Goal: Check status: Check status

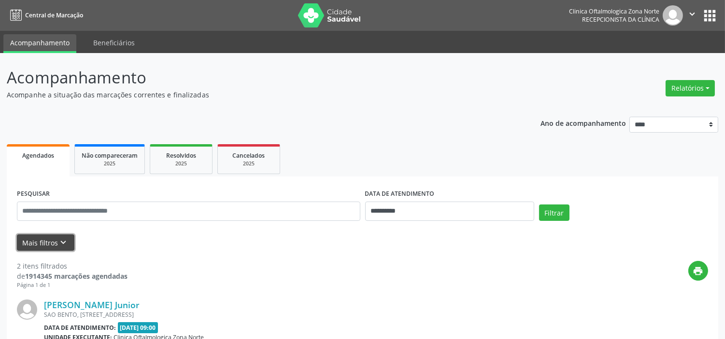
click at [47, 244] on button "Mais filtros keyboard_arrow_down" at bounding box center [45, 243] width 57 height 17
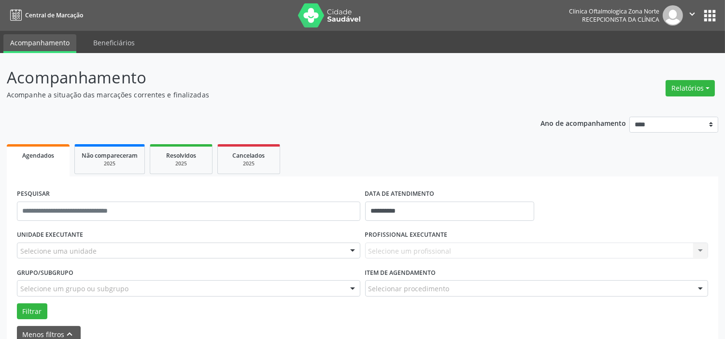
click at [109, 249] on div "Selecione uma unidade" at bounding box center [188, 251] width 343 height 16
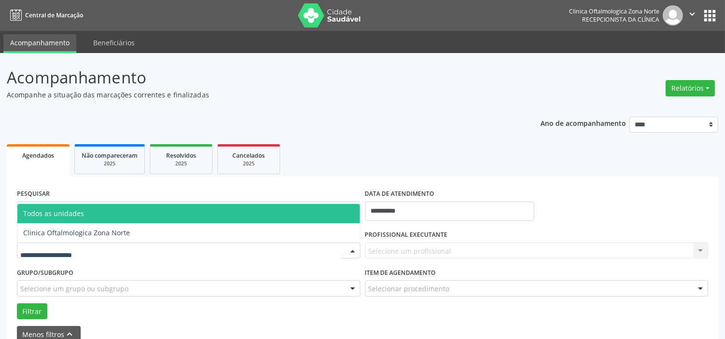
click at [114, 230] on span "Clinica Oftalmologica Zona Norte" at bounding box center [76, 232] width 107 height 9
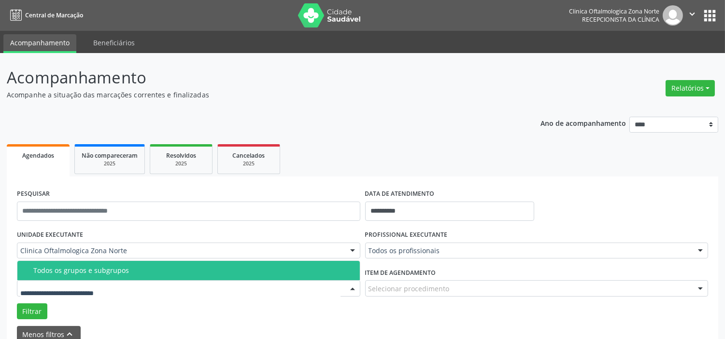
click at [124, 269] on div "Todos os grupos e subgrupos" at bounding box center [193, 271] width 321 height 8
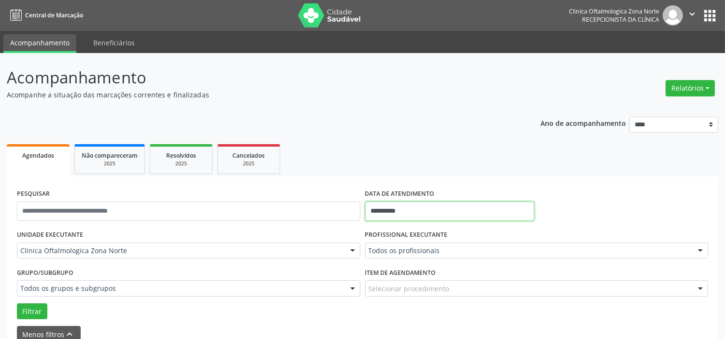
click at [422, 208] on input "**********" at bounding box center [449, 211] width 169 height 19
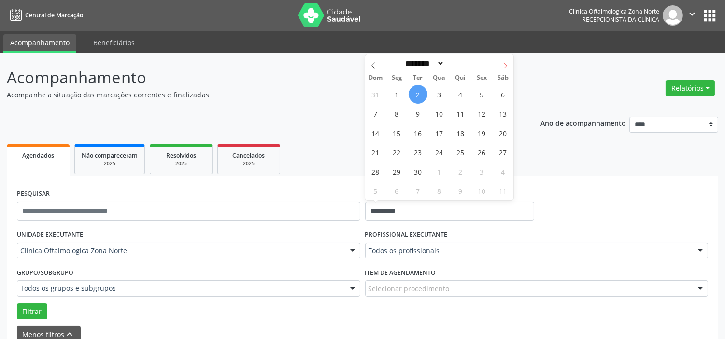
click at [507, 66] on icon at bounding box center [505, 65] width 7 height 7
select select "*"
click at [443, 91] on span "1" at bounding box center [439, 94] width 19 height 19
type input "**********"
click at [504, 66] on icon at bounding box center [505, 65] width 7 height 7
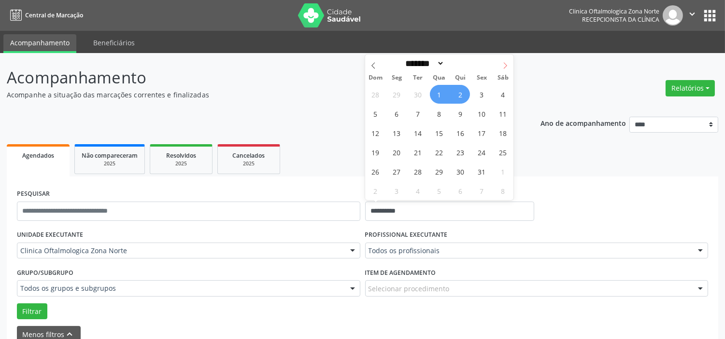
select select "**"
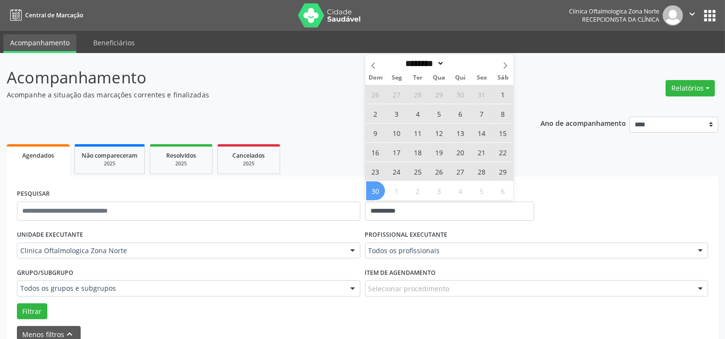
click at [381, 191] on span "30" at bounding box center [375, 191] width 19 height 19
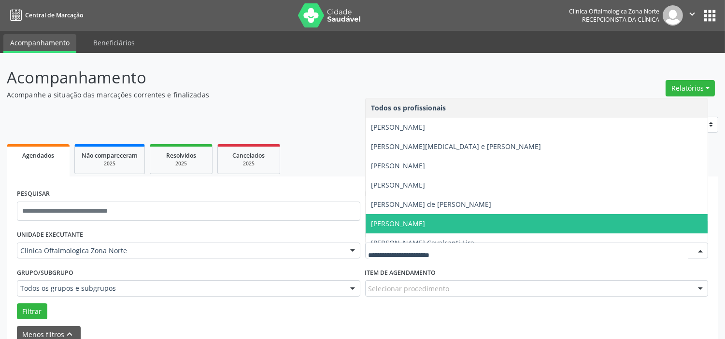
click at [419, 224] on span "[PERSON_NAME]" at bounding box center [398, 223] width 54 height 9
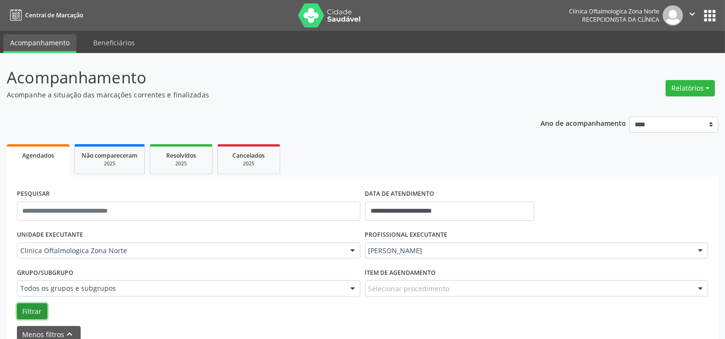
click at [34, 310] on button "Filtrar" at bounding box center [32, 312] width 30 height 16
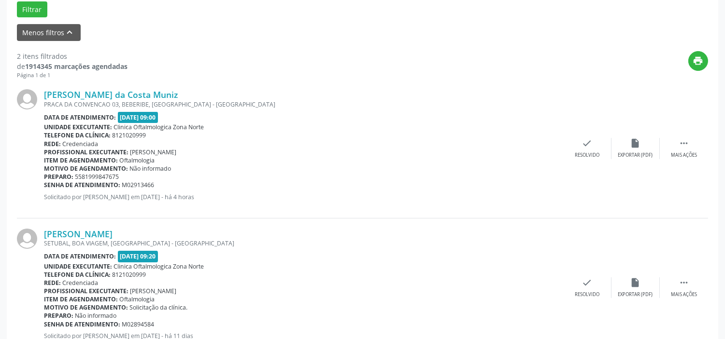
scroll to position [336, 0]
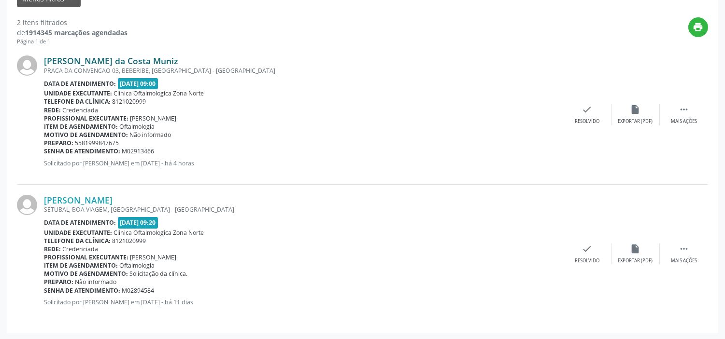
click at [131, 57] on link "[PERSON_NAME] da Costa Muniz" at bounding box center [111, 61] width 134 height 11
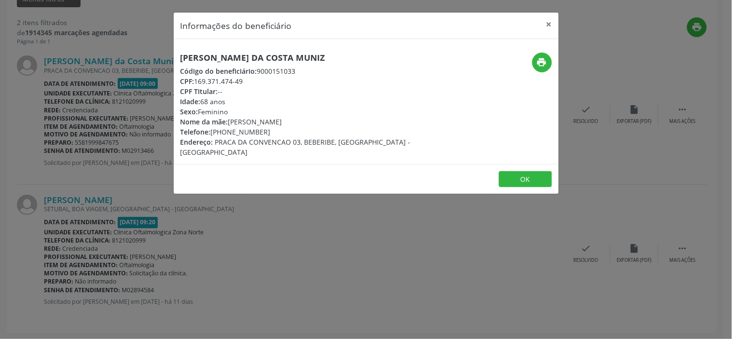
drag, startPoint x: 258, startPoint y: 81, endPoint x: 196, endPoint y: 81, distance: 61.3
click at [196, 81] on div "CPF: 169.371.474-49" at bounding box center [302, 81] width 243 height 10
copy div "169.371.474-49"
click at [232, 219] on div "Informações do beneficiário × [PERSON_NAME] da Costa Muniz Código do beneficiár…" at bounding box center [366, 169] width 732 height 339
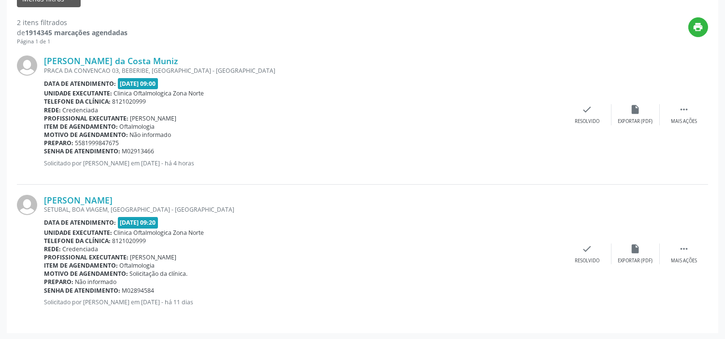
drag, startPoint x: 158, startPoint y: 153, endPoint x: 44, endPoint y: 154, distance: 113.9
click at [44, 154] on div "Senha de atendimento: M02913466" at bounding box center [303, 151] width 519 height 8
copy div "Senha de atendimento: M02913466"
click at [112, 195] on link "[PERSON_NAME]" at bounding box center [78, 200] width 69 height 11
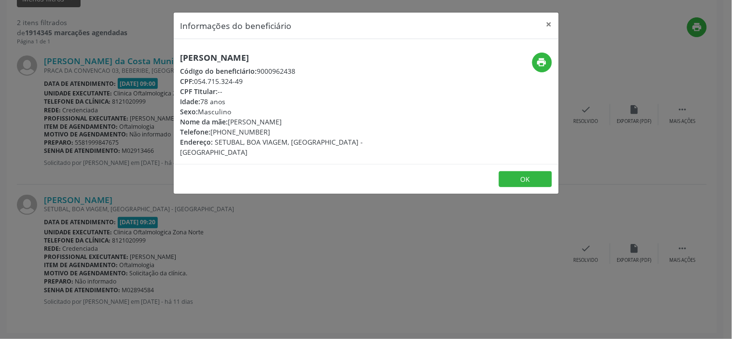
drag, startPoint x: 248, startPoint y: 81, endPoint x: 196, endPoint y: 83, distance: 51.7
click at [196, 83] on div "CPF: 054.715.324-49" at bounding box center [302, 81] width 243 height 10
copy div "054.715.324-49"
click at [258, 232] on div "Informações do beneficiário × [PERSON_NAME] Código do beneficiário: 9000962438 …" at bounding box center [366, 169] width 732 height 339
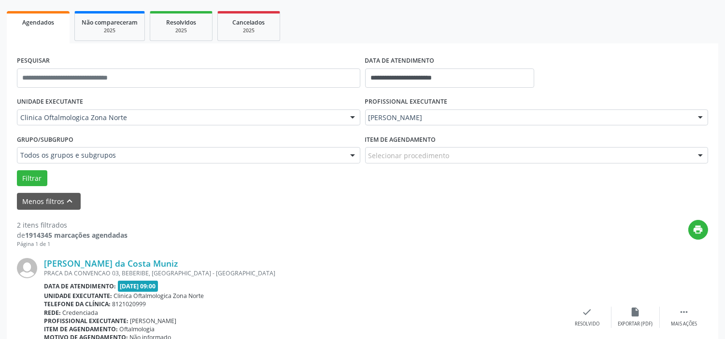
scroll to position [122, 0]
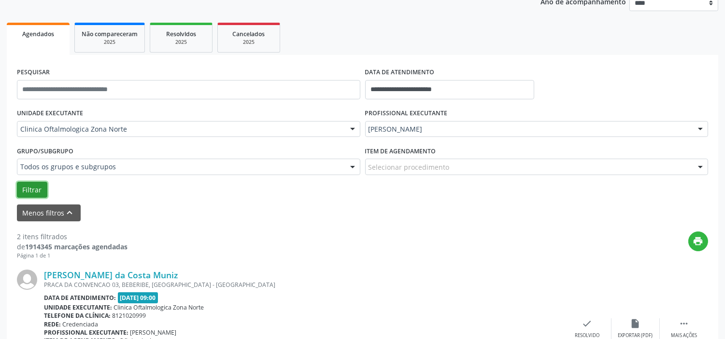
click at [27, 192] on button "Filtrar" at bounding box center [32, 190] width 30 height 16
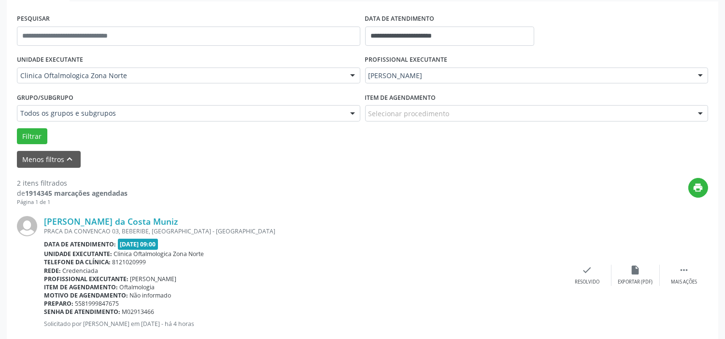
scroll to position [336, 0]
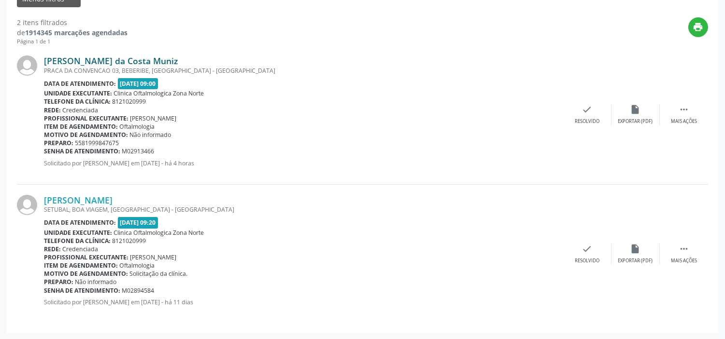
click at [121, 58] on link "[PERSON_NAME] da Costa Muniz" at bounding box center [111, 61] width 134 height 11
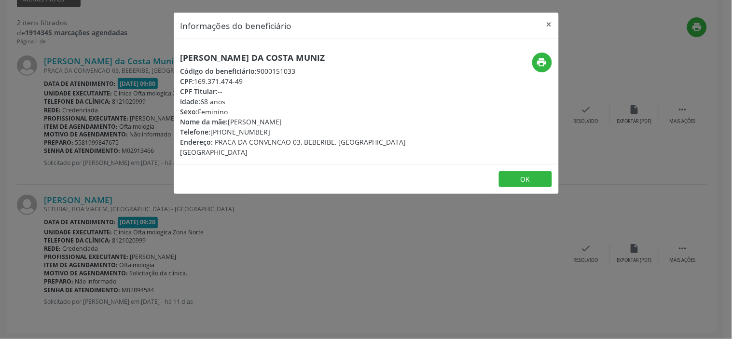
drag, startPoint x: 270, startPoint y: 236, endPoint x: 99, endPoint y: 248, distance: 171.3
click at [269, 236] on div "Informações do beneficiário × [PERSON_NAME] da Costa Muniz Código do beneficiár…" at bounding box center [366, 169] width 732 height 339
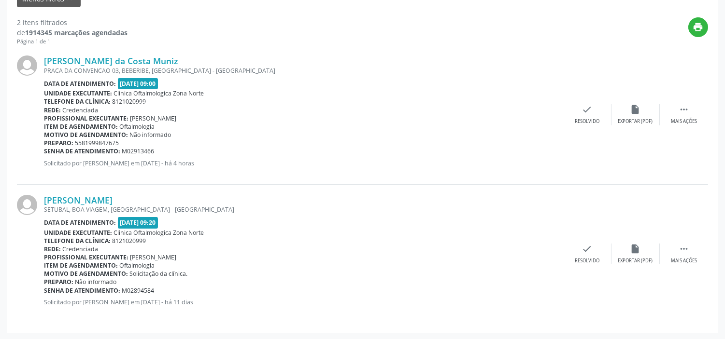
click at [110, 206] on div "SETUBAL, BOA VIAGEM, [GEOGRAPHIC_DATA] - [GEOGRAPHIC_DATA]" at bounding box center [303, 210] width 519 height 8
click at [108, 199] on link "[PERSON_NAME]" at bounding box center [78, 200] width 69 height 11
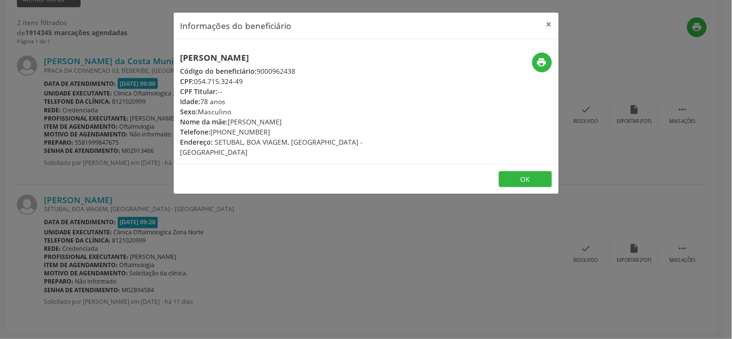
click at [222, 253] on div "Informações do beneficiário × [PERSON_NAME] Código do beneficiário: 9000962438 …" at bounding box center [366, 169] width 732 height 339
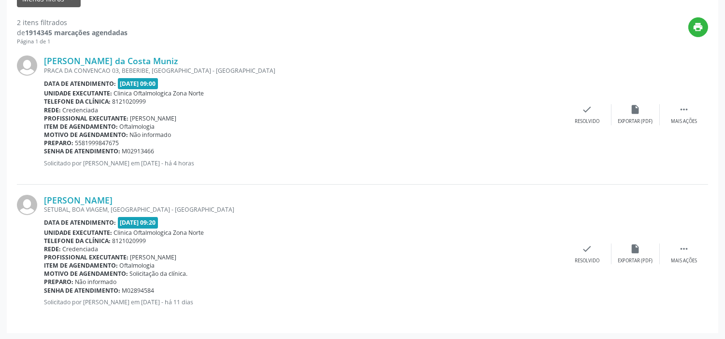
drag, startPoint x: 157, startPoint y: 291, endPoint x: 45, endPoint y: 290, distance: 112.5
click at [45, 290] on div "Senha de atendimento: M02894584" at bounding box center [303, 291] width 519 height 8
copy div "Senha de atendimento: M02894584"
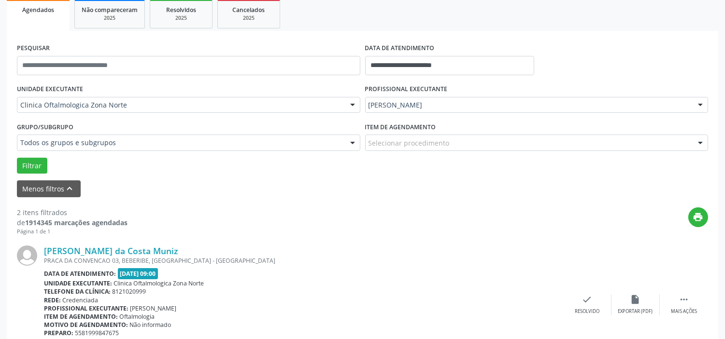
scroll to position [0, 0]
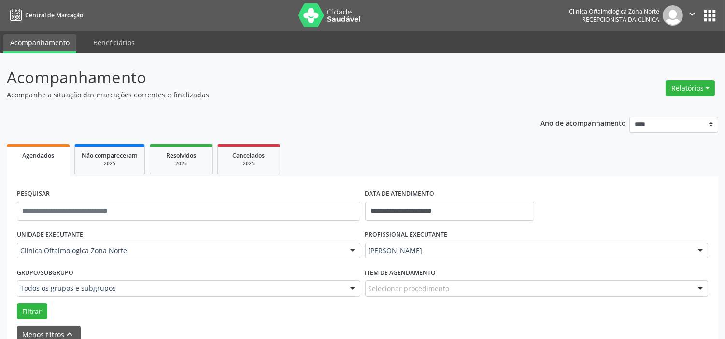
click at [694, 12] on icon "" at bounding box center [691, 14] width 11 height 11
click at [661, 60] on link "Sair" at bounding box center [667, 59] width 67 height 14
